Goal: Information Seeking & Learning: Learn about a topic

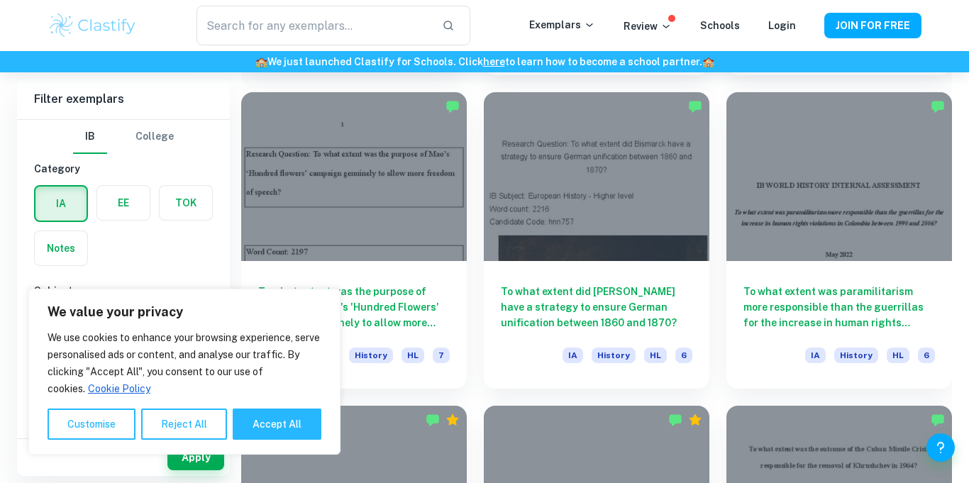
scroll to position [4781, 0]
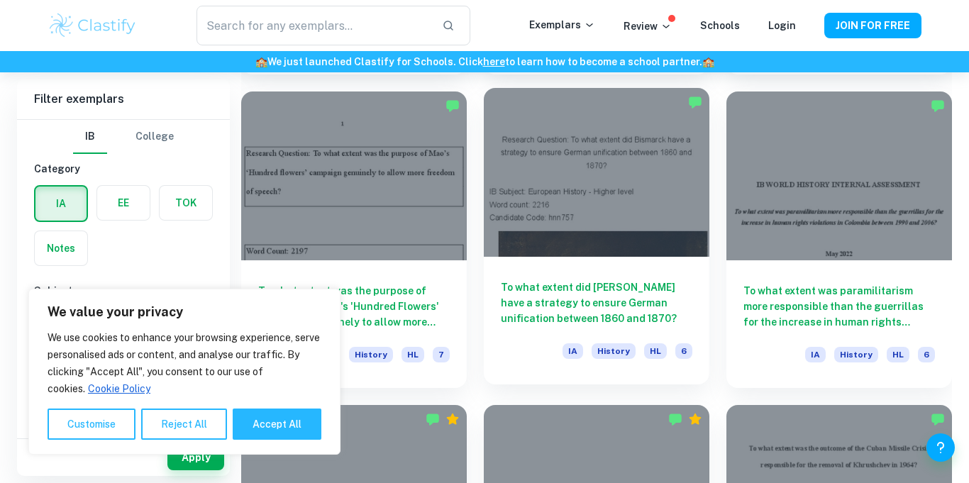
click at [550, 190] on div at bounding box center [597, 172] width 226 height 169
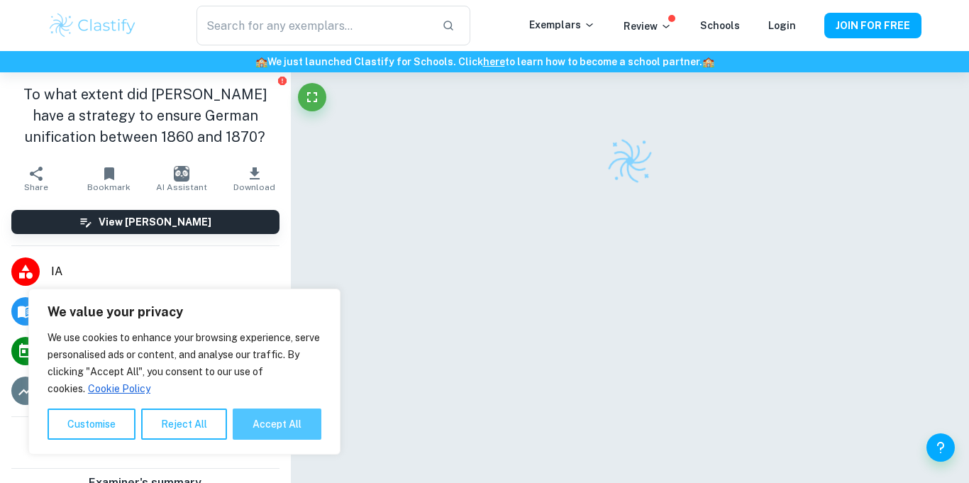
click at [267, 429] on button "Accept All" at bounding box center [277, 424] width 89 height 31
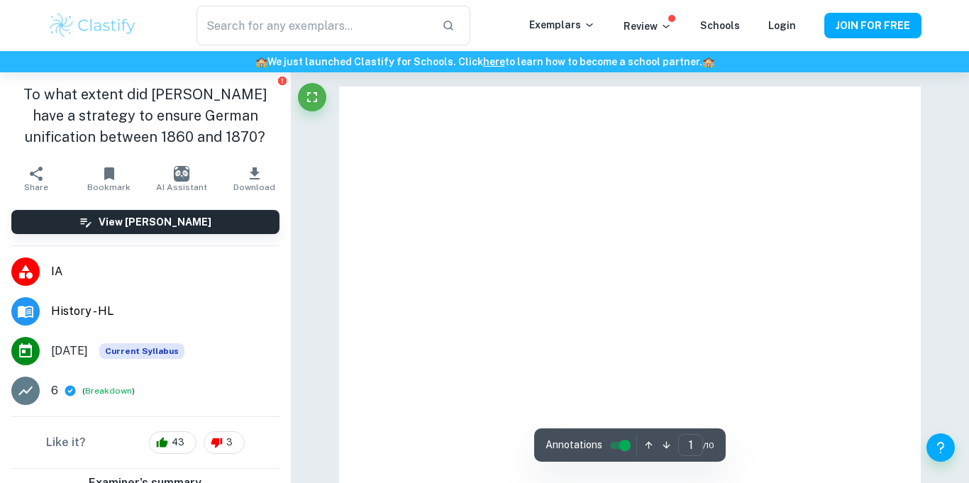
checkbox input "true"
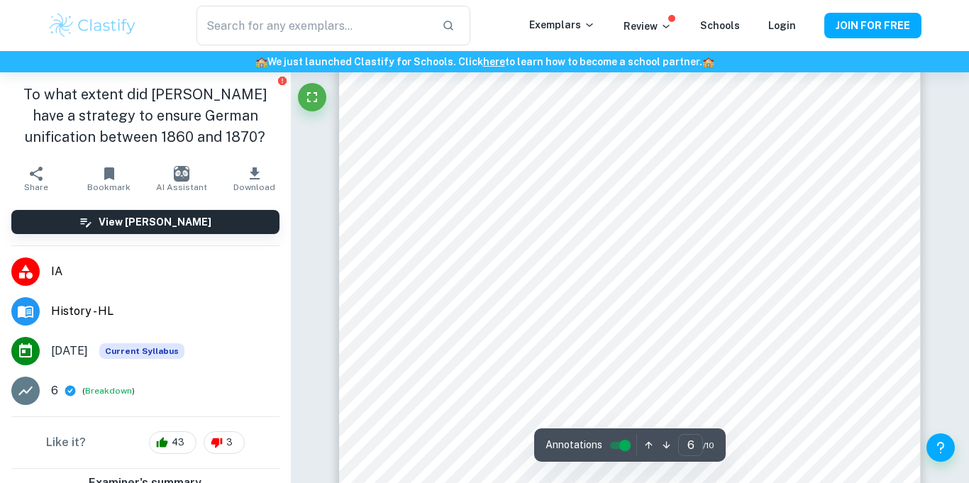
type input "7"
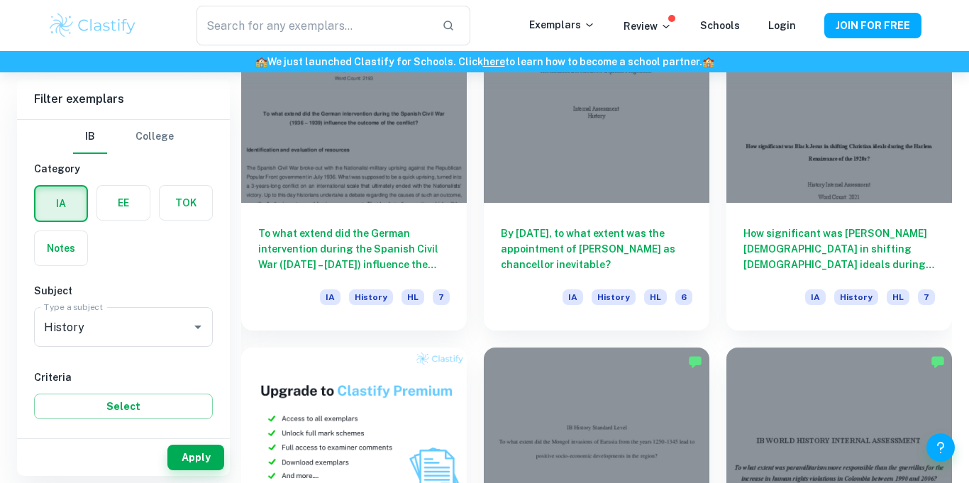
scroll to position [5781, 0]
